Goal: Task Accomplishment & Management: Complete application form

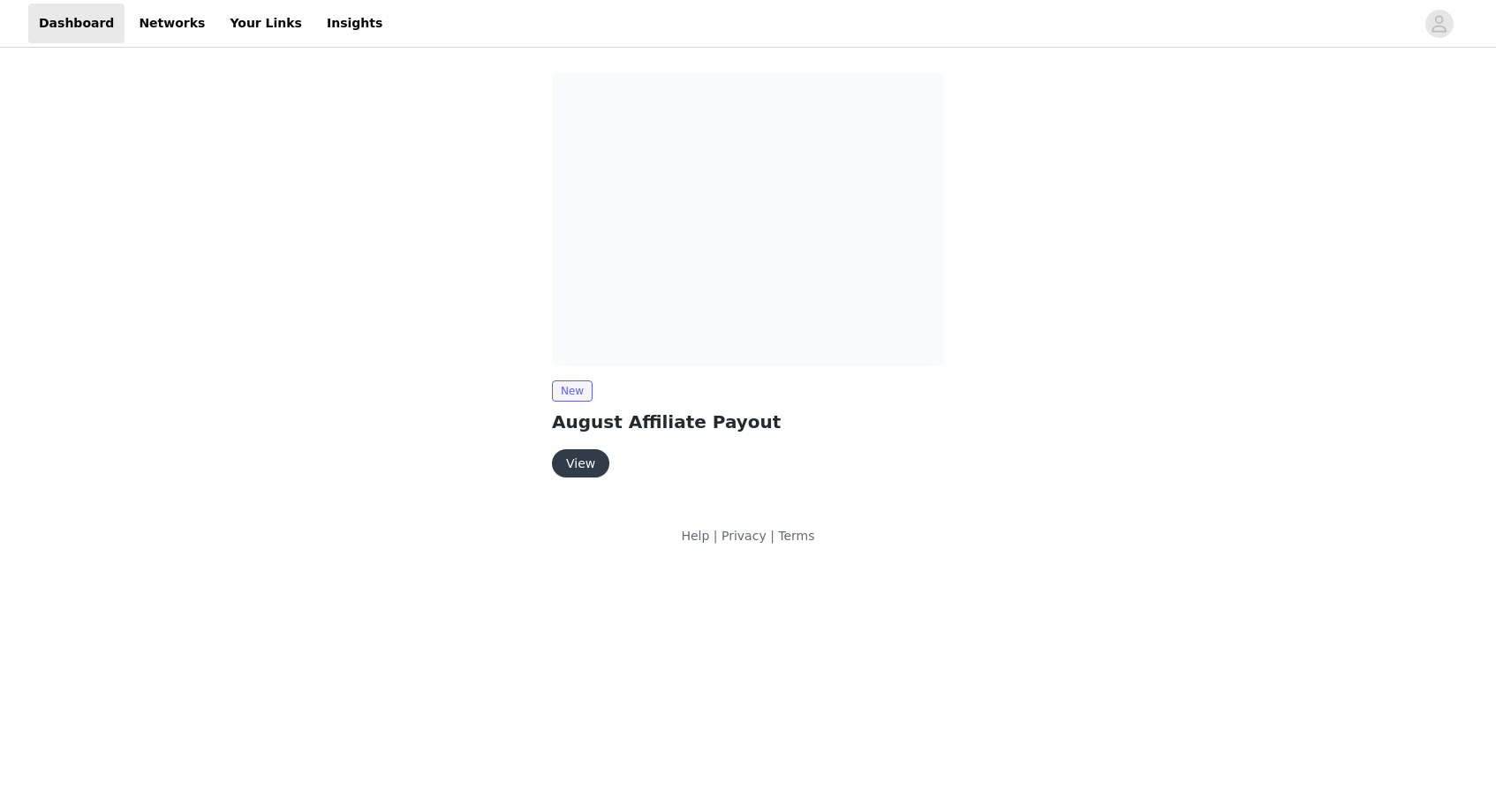
click at [579, 468] on button "View" at bounding box center [580, 464] width 58 height 28
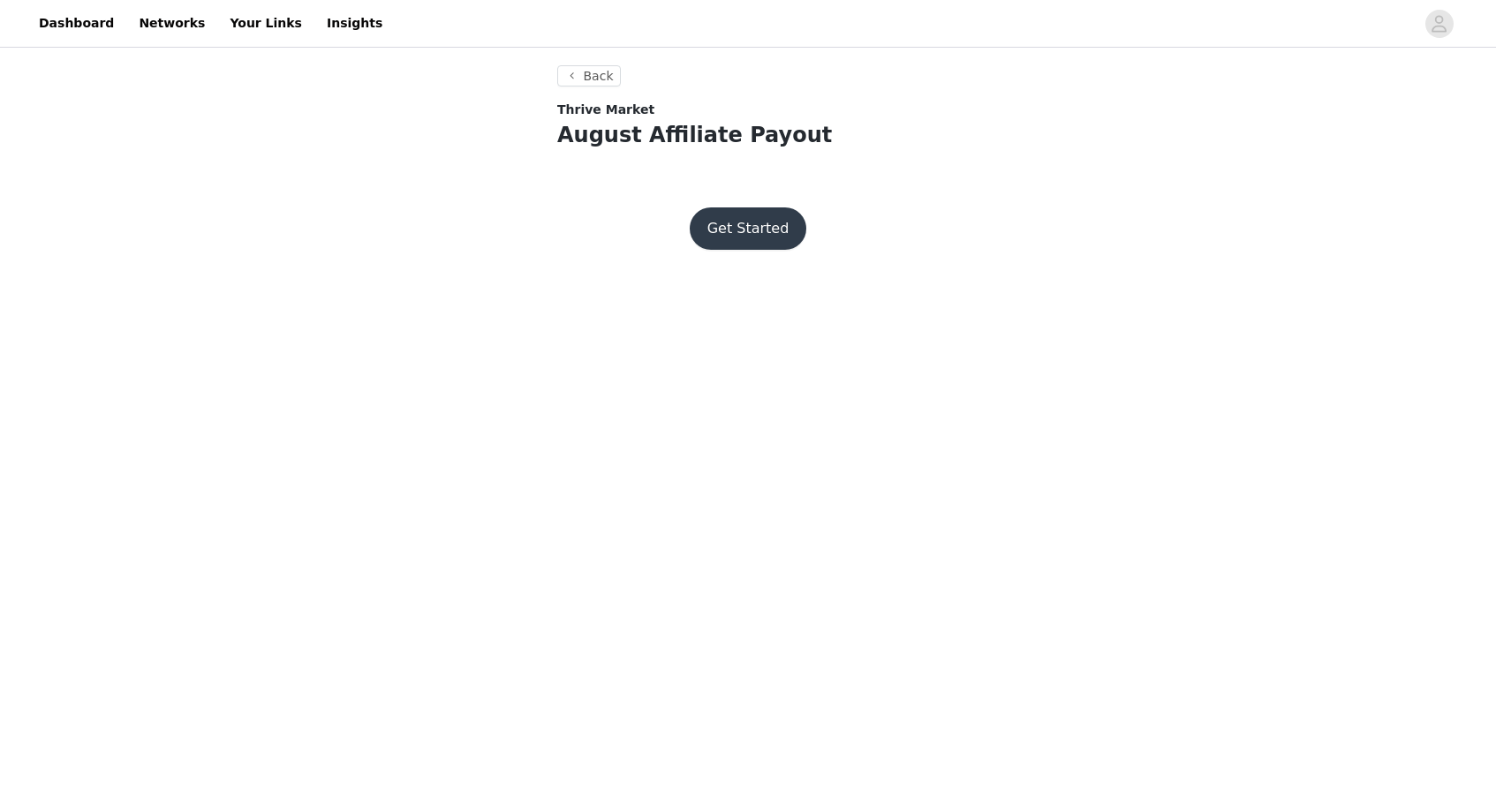
click at [757, 231] on button "Get Started" at bounding box center [748, 228] width 117 height 43
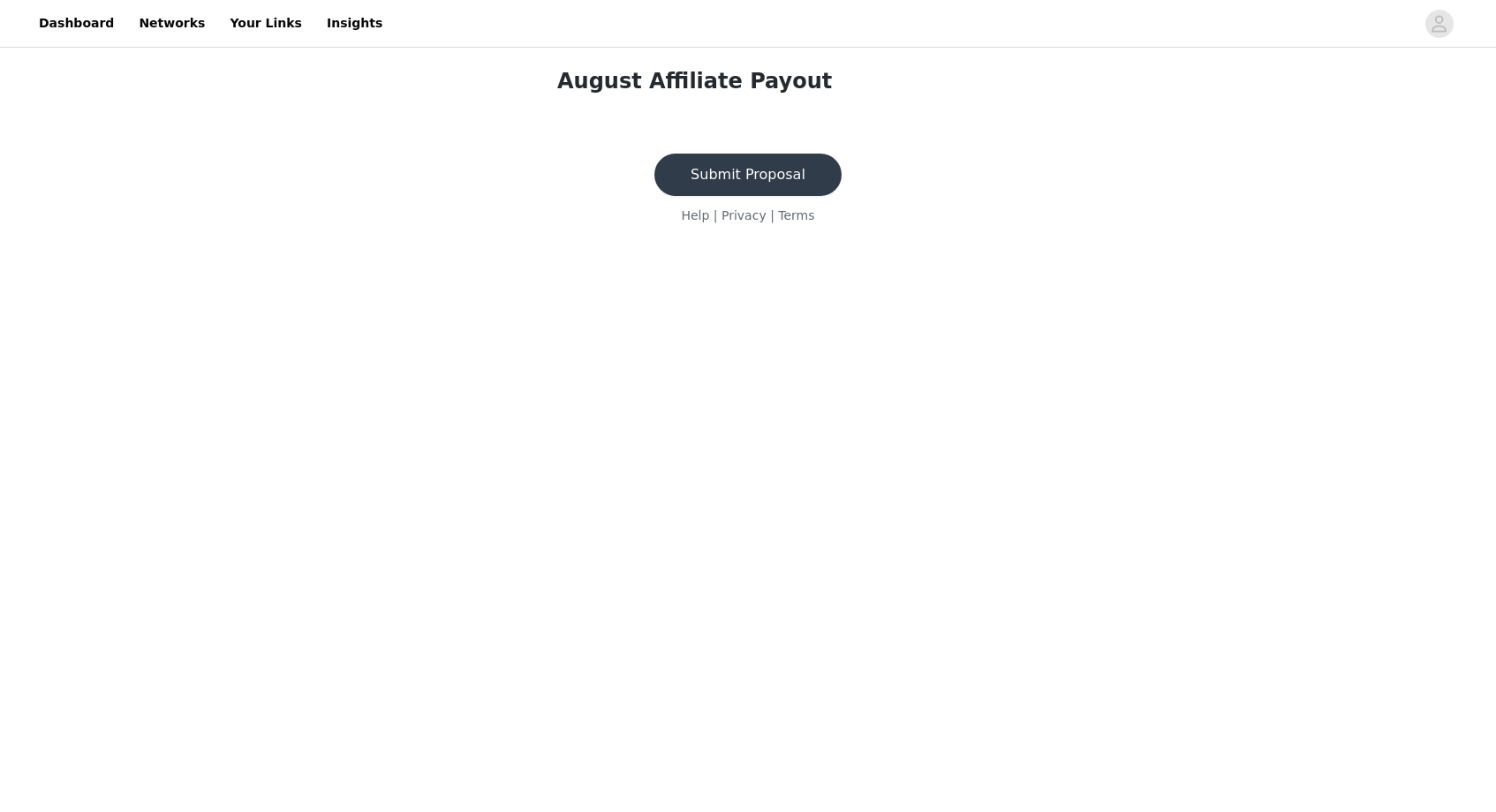
click at [743, 170] on button "Submit Proposal" at bounding box center [748, 174] width 187 height 43
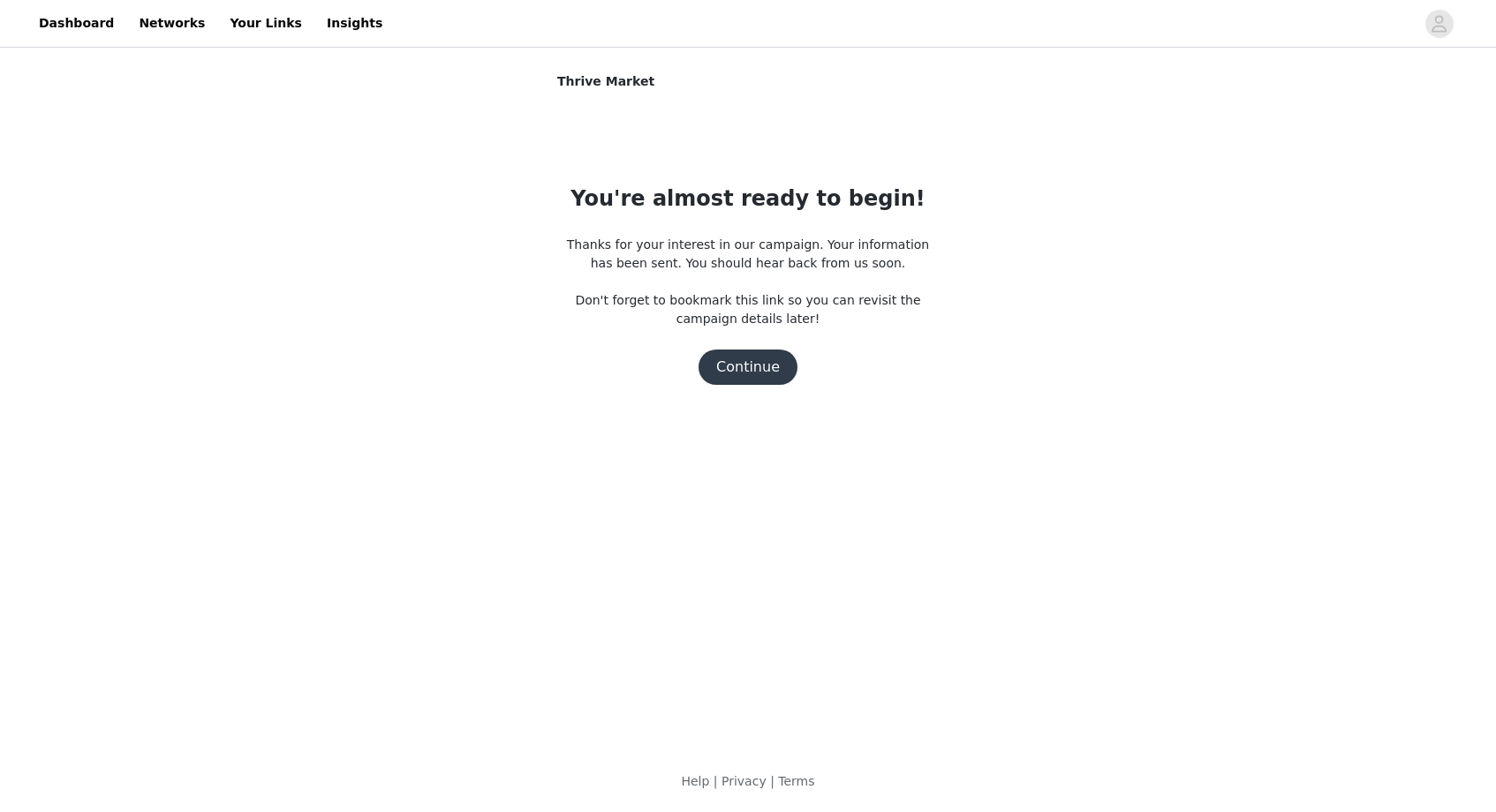
click at [748, 355] on button "Continue" at bounding box center [748, 366] width 98 height 35
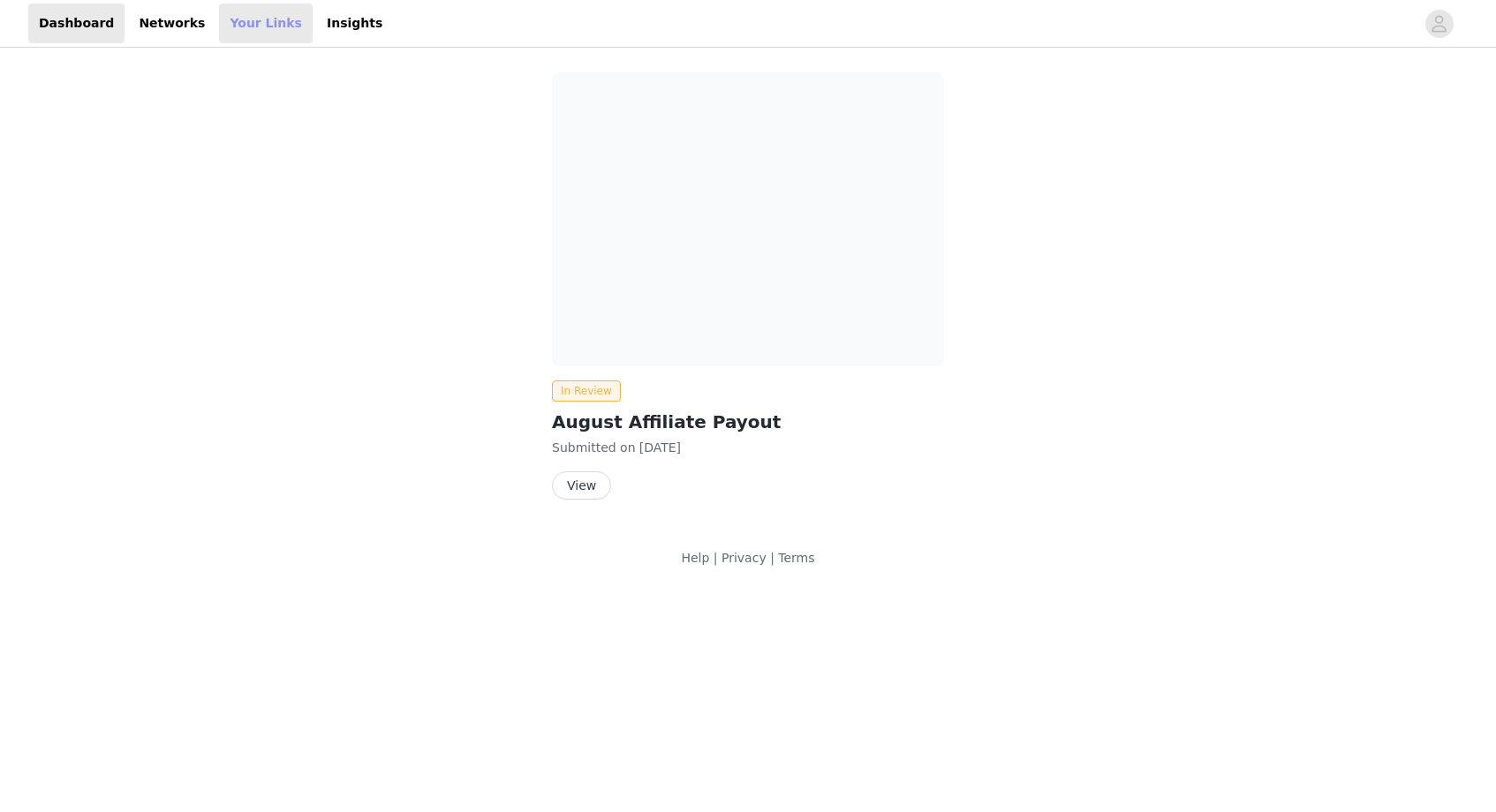
click at [238, 20] on link "Your Links" at bounding box center [265, 24] width 94 height 40
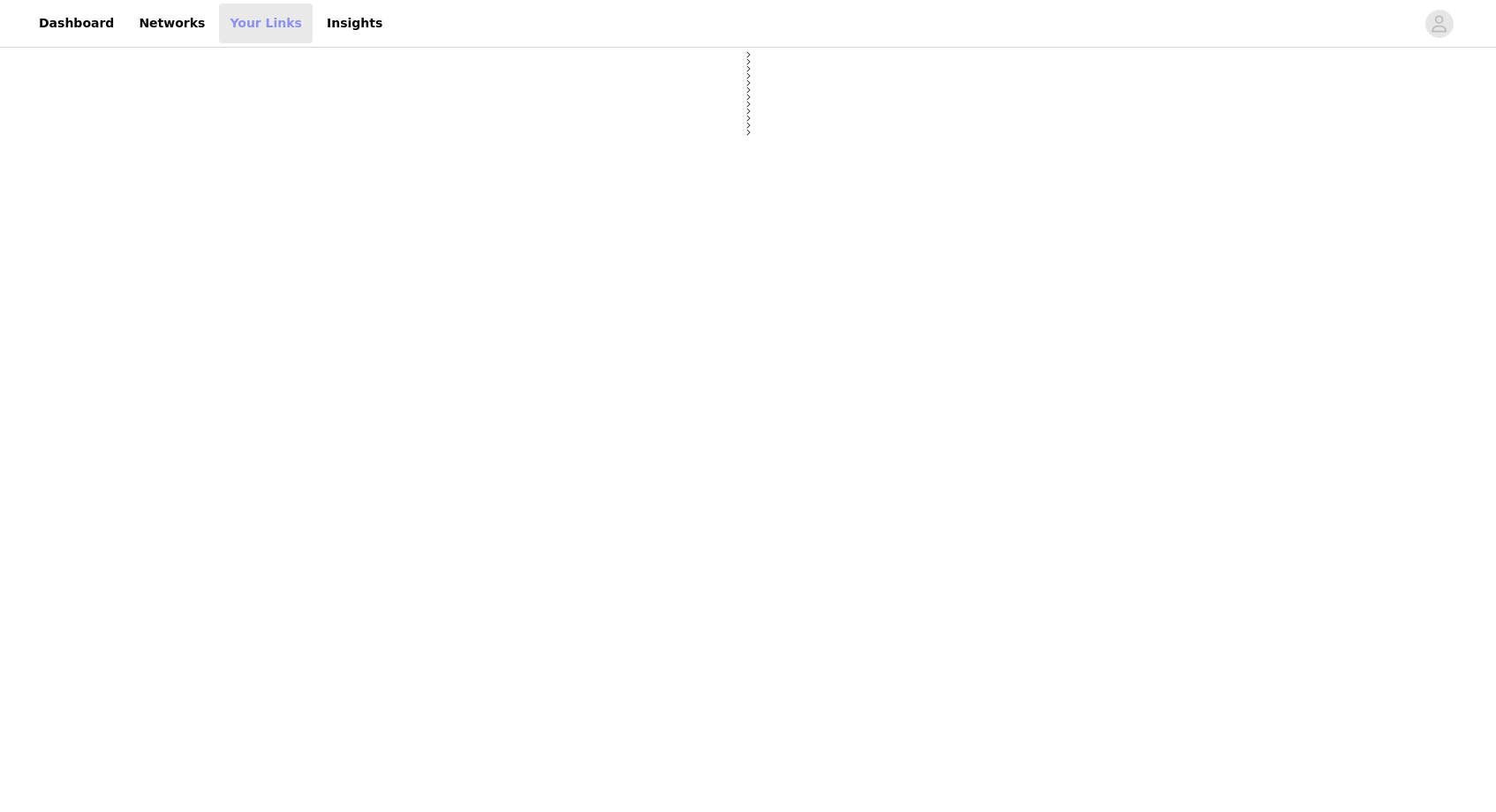
select select "12"
